Goal: Task Accomplishment & Management: Manage account settings

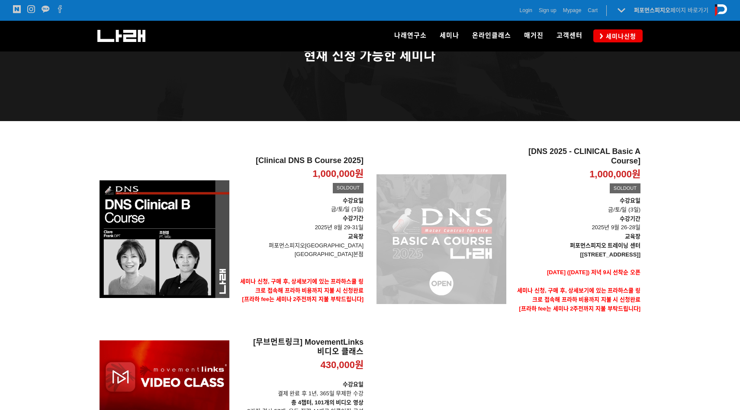
scroll to position [49, 0]
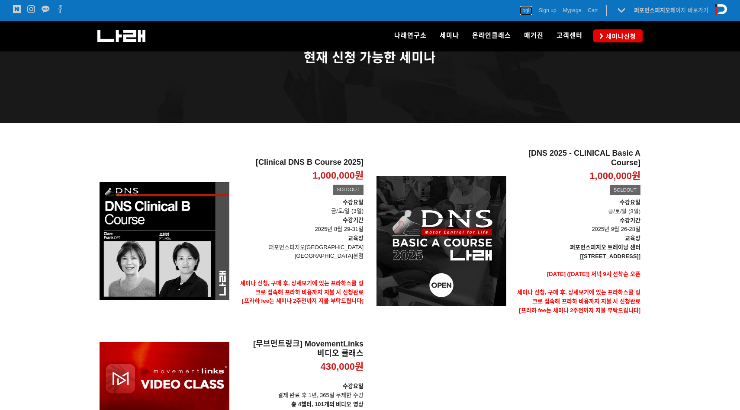
click at [528, 11] on span "Login" at bounding box center [526, 10] width 13 height 9
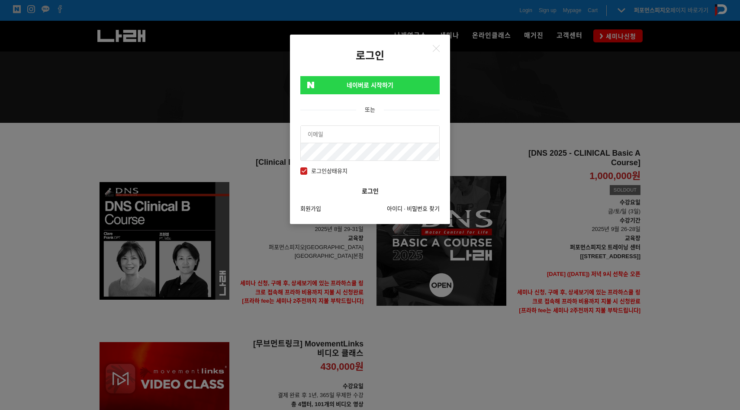
click at [409, 85] on link "네이버로 시작하기" at bounding box center [369, 85] width 139 height 18
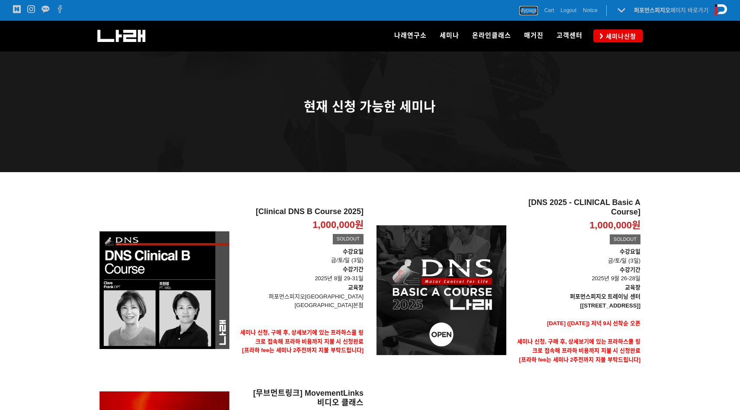
click at [528, 13] on span "Mypage" at bounding box center [528, 10] width 19 height 9
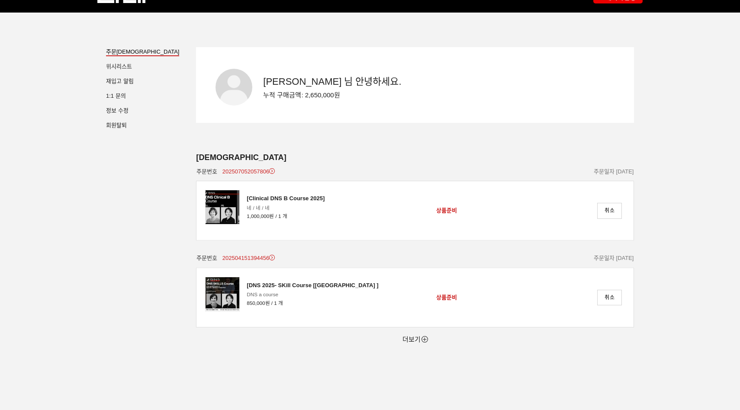
scroll to position [113, 0]
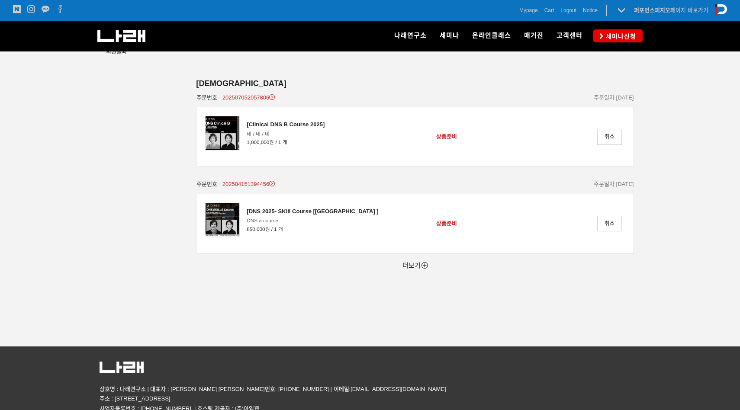
click at [410, 261] on div "더보기" at bounding box center [415, 266] width 438 height 24
click at [420, 265] on link "더보기" at bounding box center [416, 265] width 26 height 7
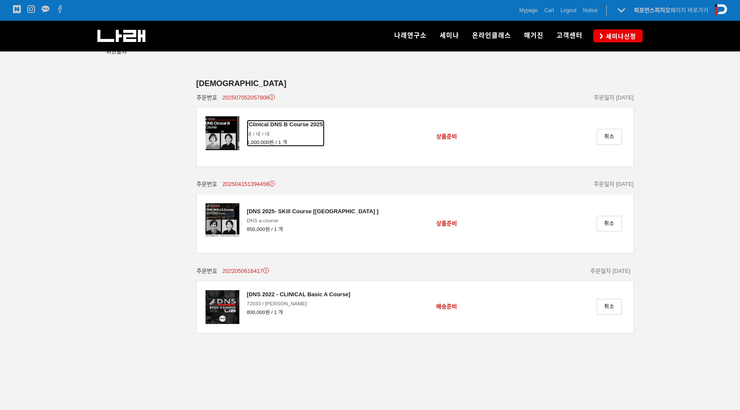
click at [298, 123] on div "[Clinical DNS B Course 2025]" at bounding box center [286, 125] width 78 height 10
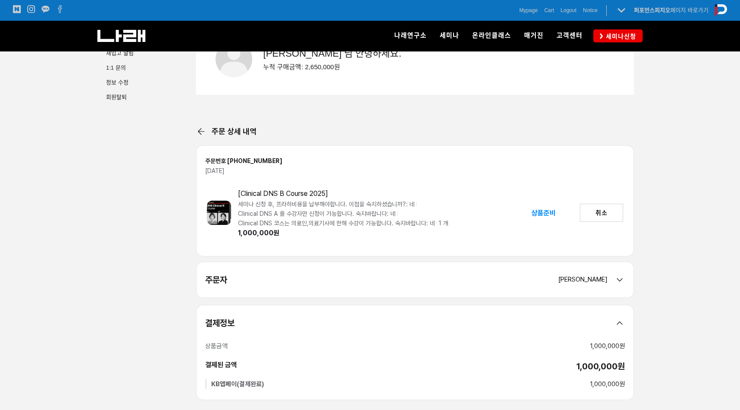
scroll to position [202, 0]
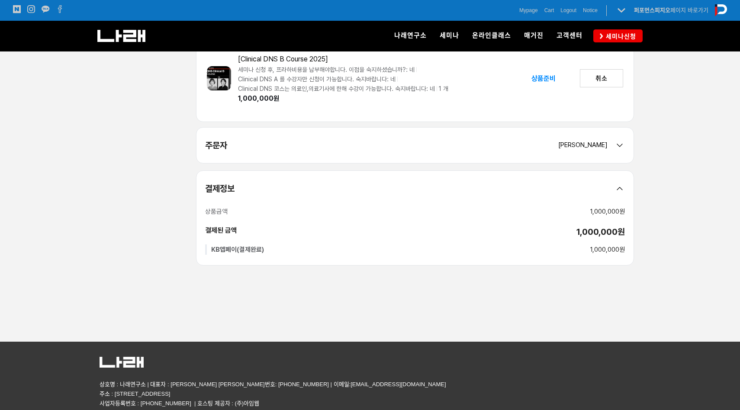
click at [616, 150] on icon at bounding box center [620, 145] width 10 height 10
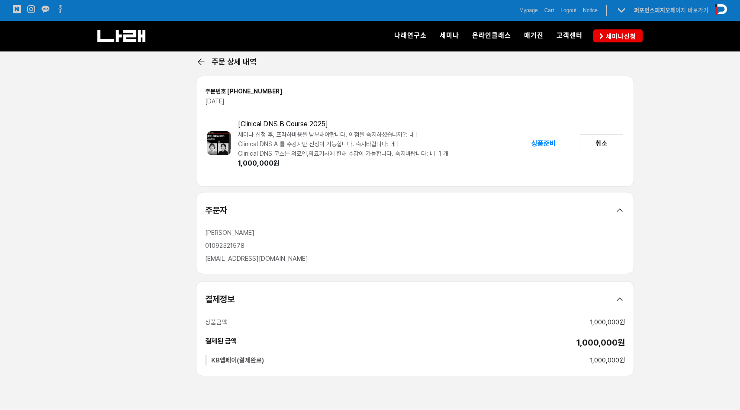
scroll to position [0, 0]
